Goal: Information Seeking & Learning: Learn about a topic

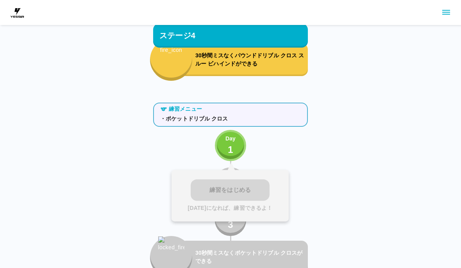
scroll to position [2310, 0]
click at [236, 150] on button "Day 1" at bounding box center [230, 145] width 31 height 31
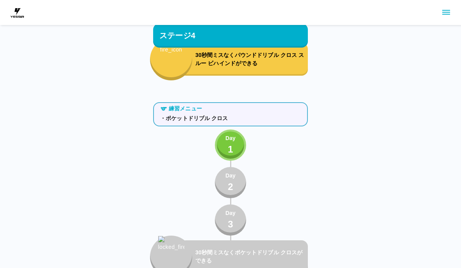
click at [239, 149] on button "Day 1" at bounding box center [230, 145] width 31 height 31
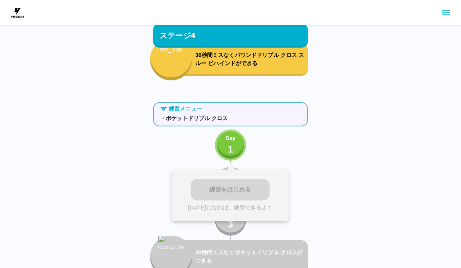
click at [240, 147] on button "Day 1" at bounding box center [230, 145] width 31 height 31
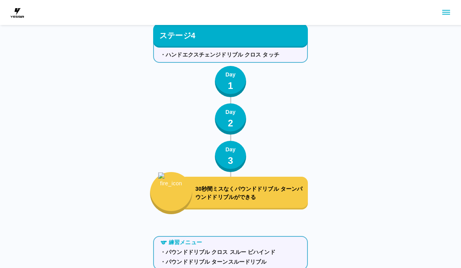
scroll to position [1961, 0]
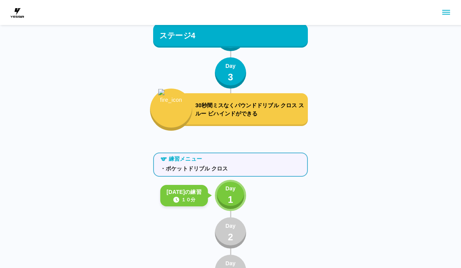
scroll to position [2322, 0]
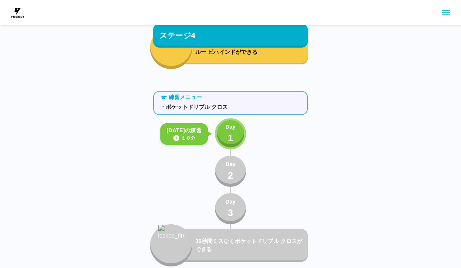
click at [237, 130] on button "Day 1" at bounding box center [230, 133] width 31 height 31
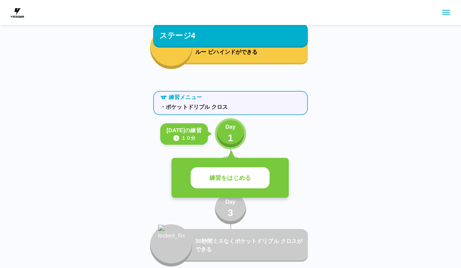
click at [238, 183] on button "練習をはじめる" at bounding box center [229, 177] width 79 height 21
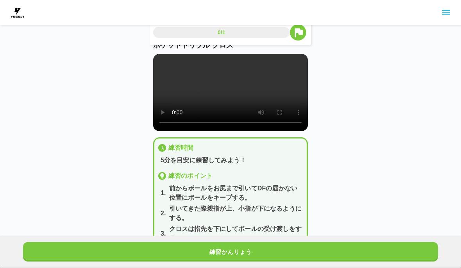
scroll to position [23, 0]
click at [230, 100] on video at bounding box center [230, 92] width 155 height 77
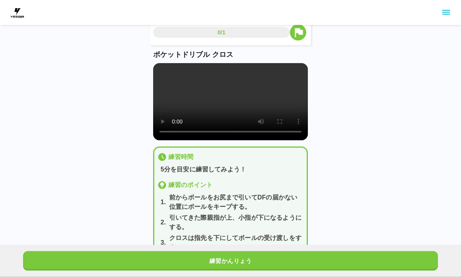
click at [160, 72] on video at bounding box center [230, 102] width 155 height 77
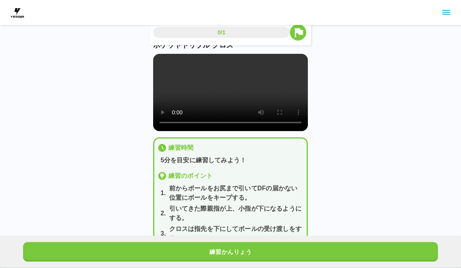
click at [311, 262] on button "練習かんりょう" at bounding box center [230, 252] width 414 height 20
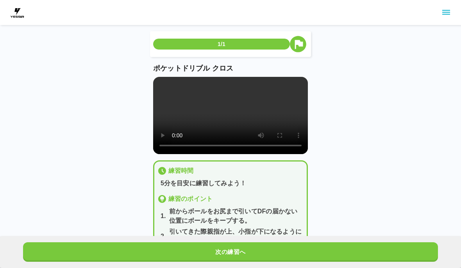
click at [320, 262] on button "次の練習へ" at bounding box center [230, 252] width 414 height 20
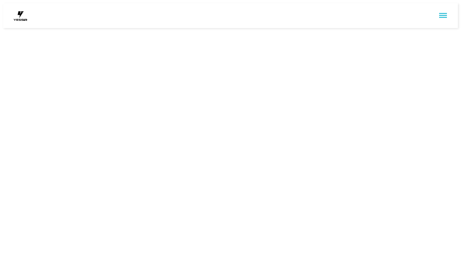
click at [318, 31] on html at bounding box center [230, 15] width 461 height 31
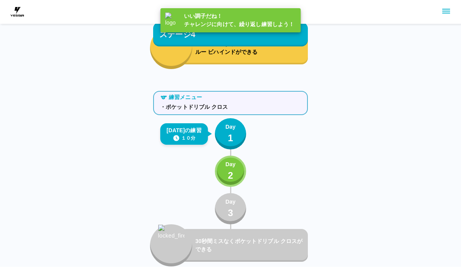
scroll to position [2322, 0]
